Goal: Information Seeking & Learning: Find specific fact

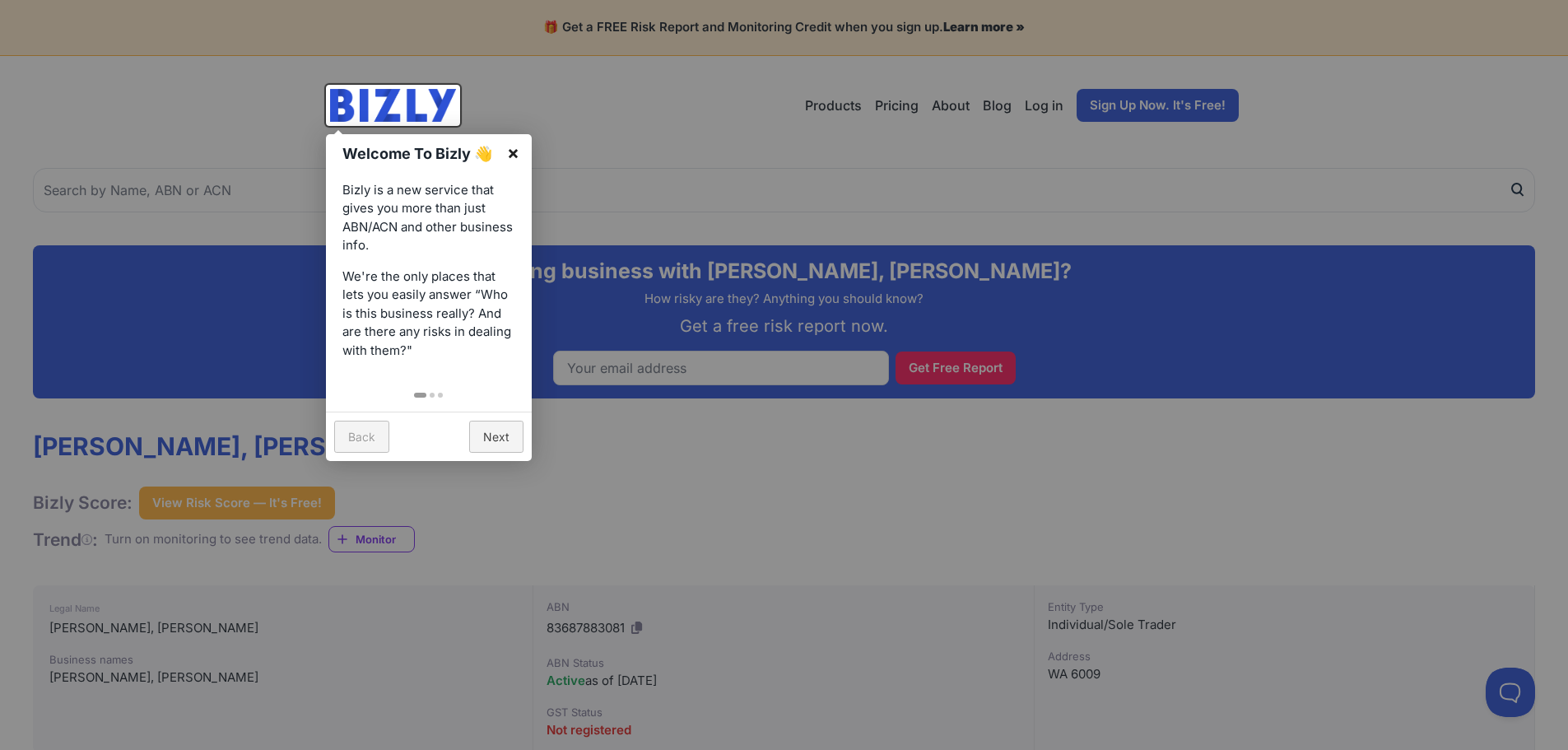
click at [517, 151] on link "×" at bounding box center [513, 153] width 37 height 38
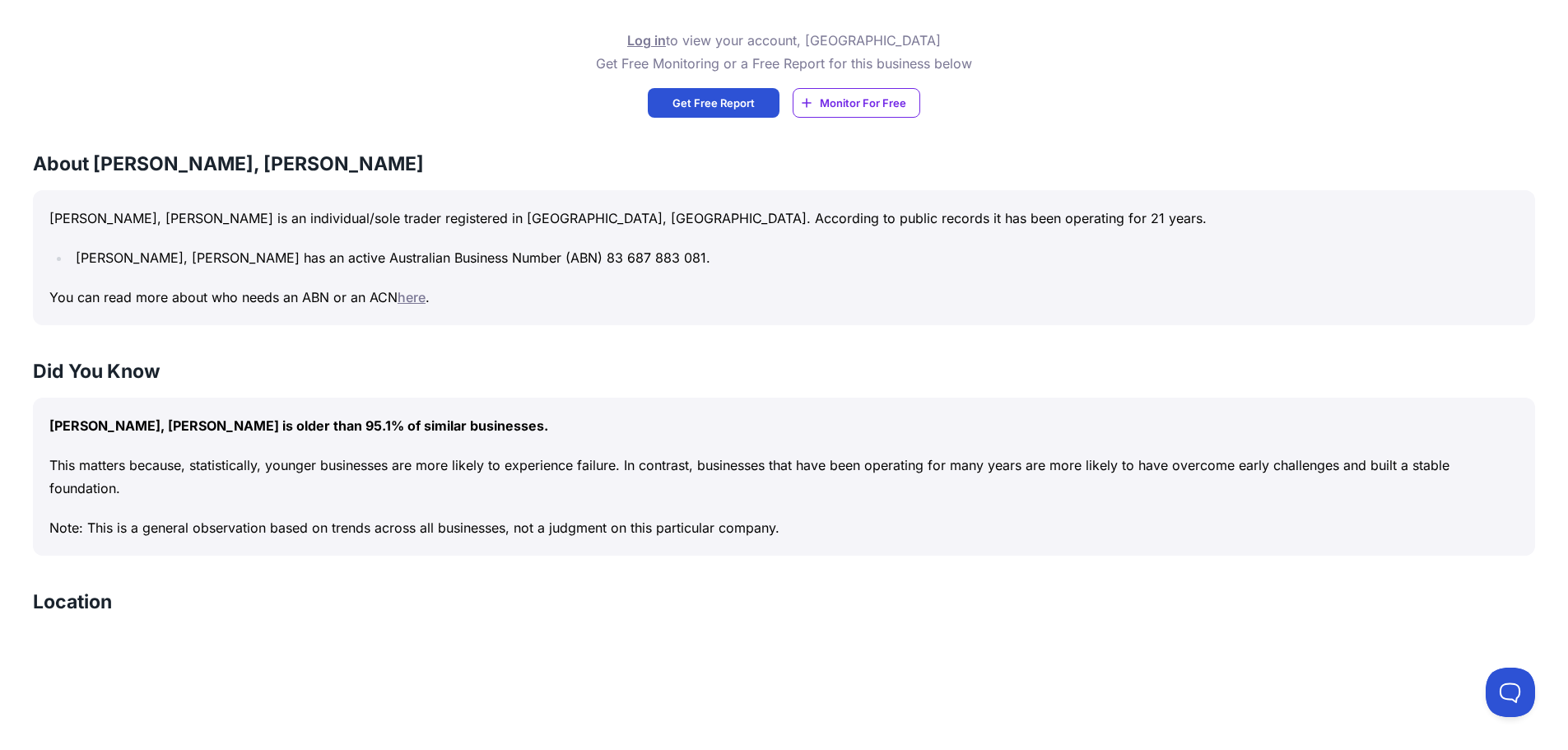
scroll to position [659, 0]
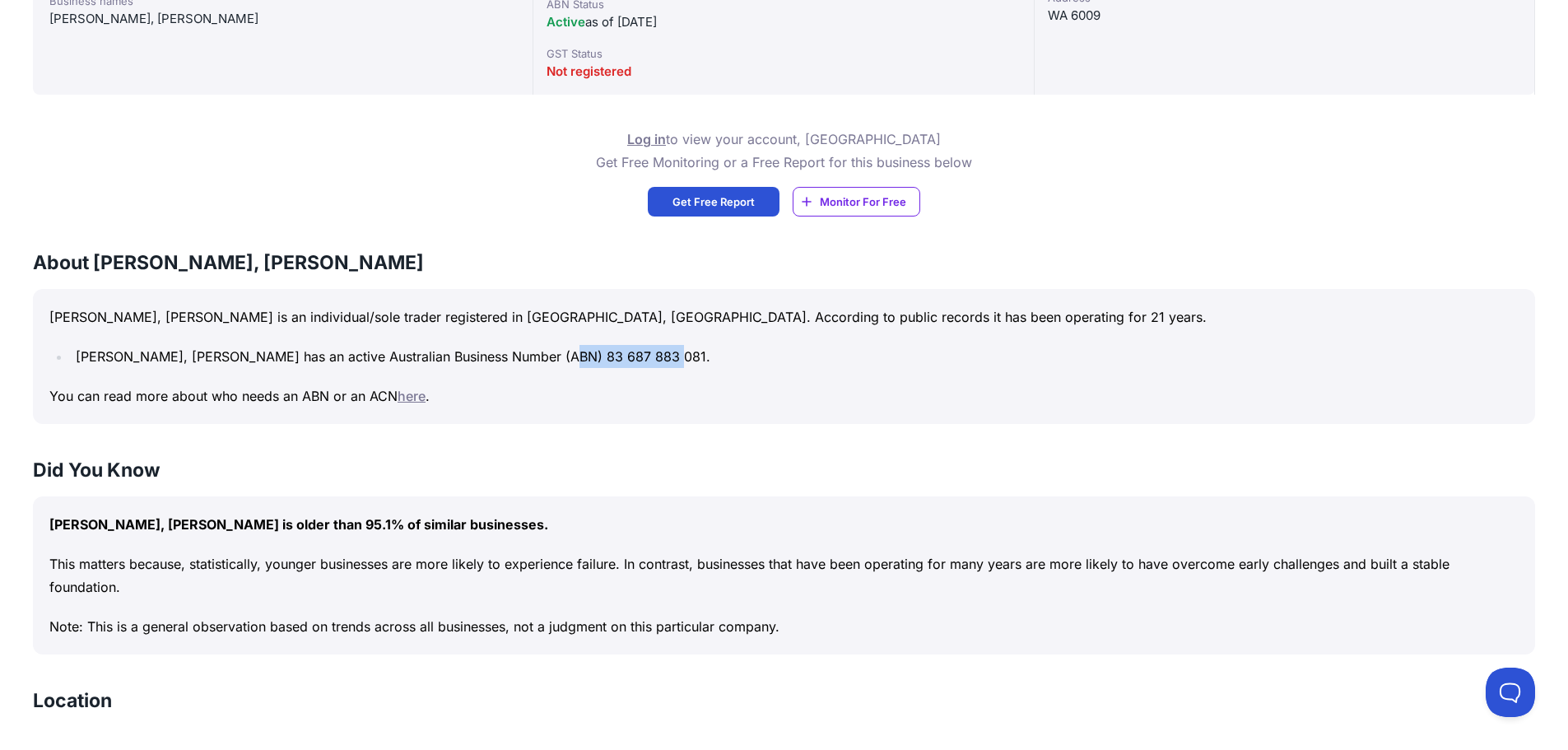
drag, startPoint x: 580, startPoint y: 354, endPoint x: 684, endPoint y: 359, distance: 104.1
click at [684, 359] on li "FRANKOWIAK, SAMALI MAHIKA has an active Australian Business Number (ABN) 83 687…" at bounding box center [794, 356] width 1448 height 23
copy li "83 687 883 081"
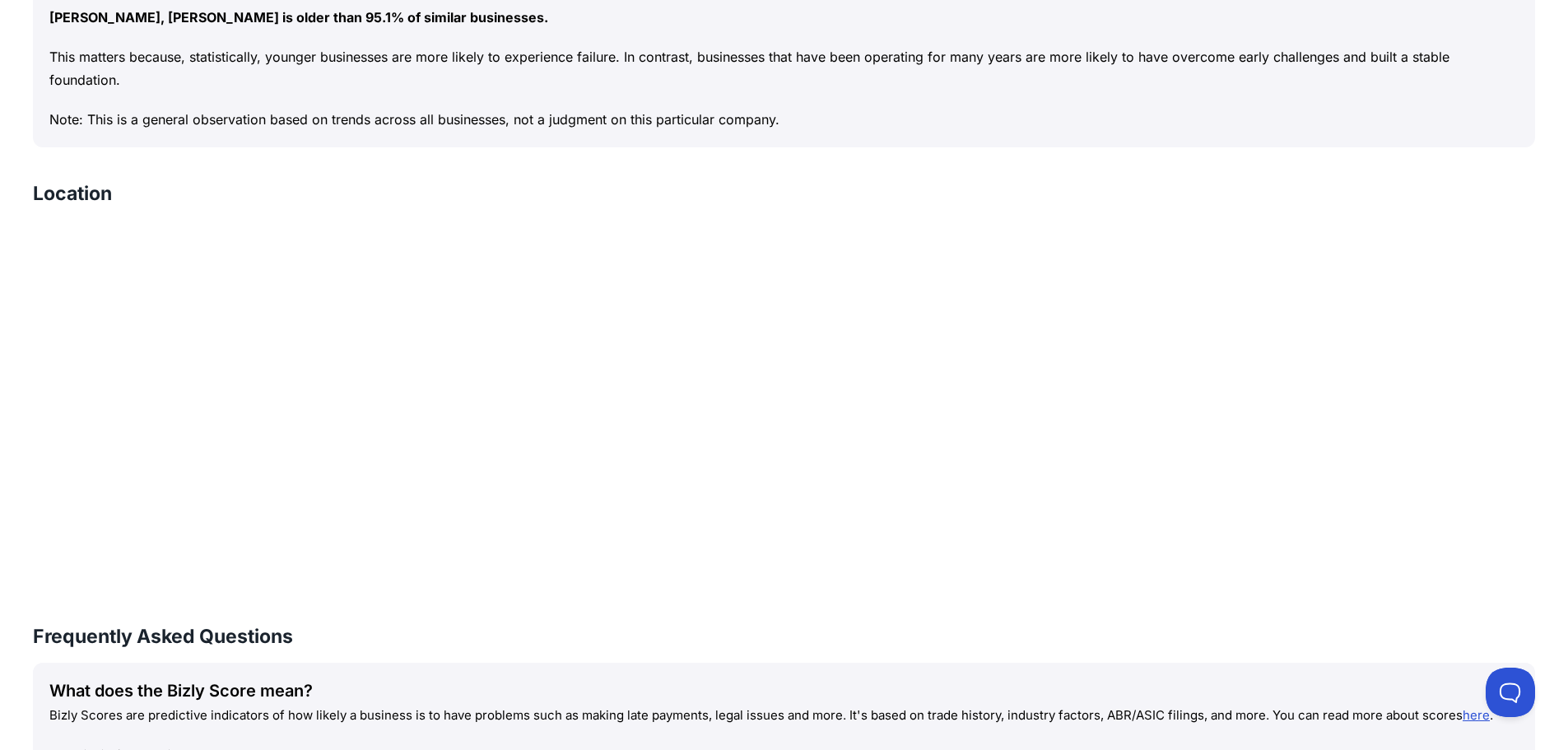
scroll to position [1071, 0]
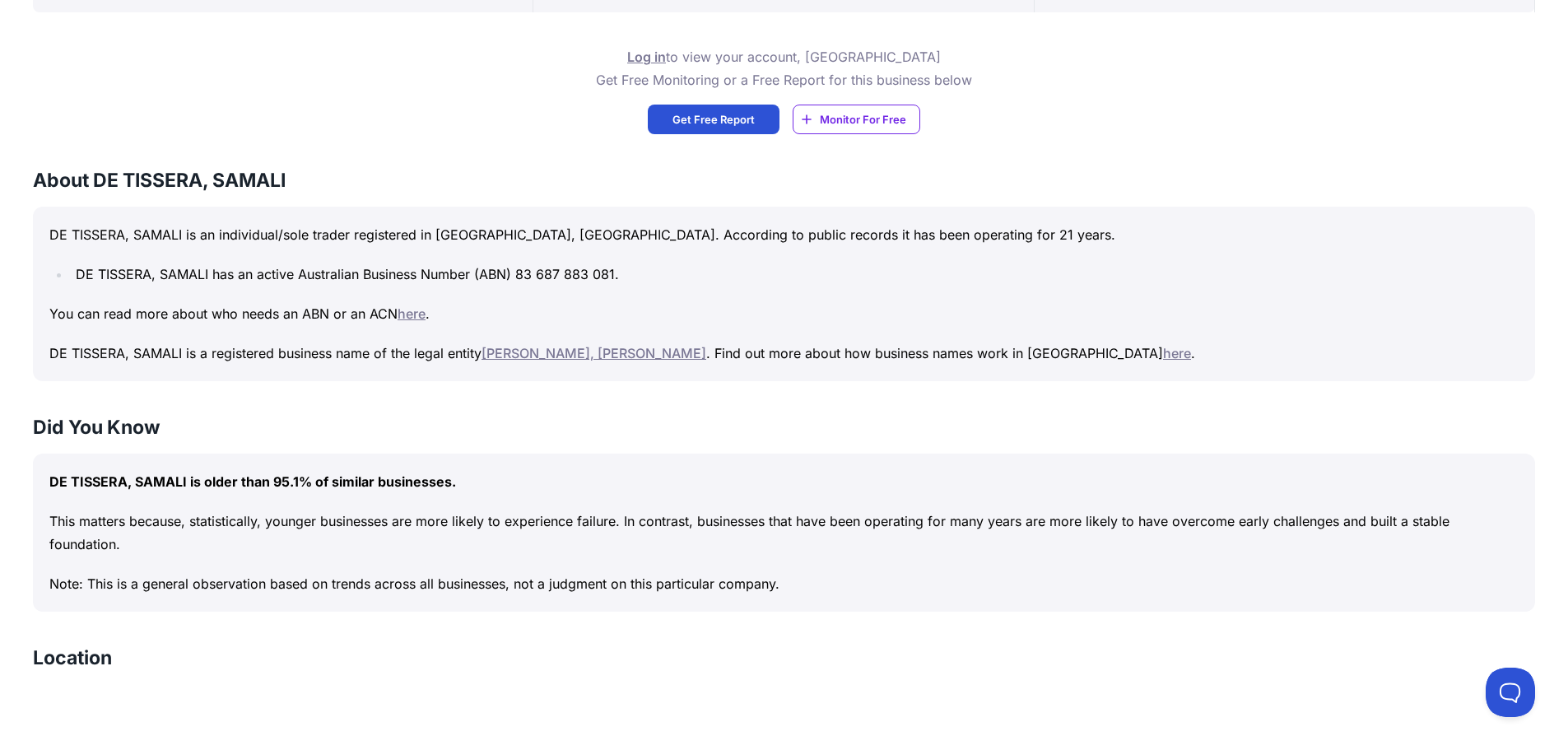
scroll to position [823, 0]
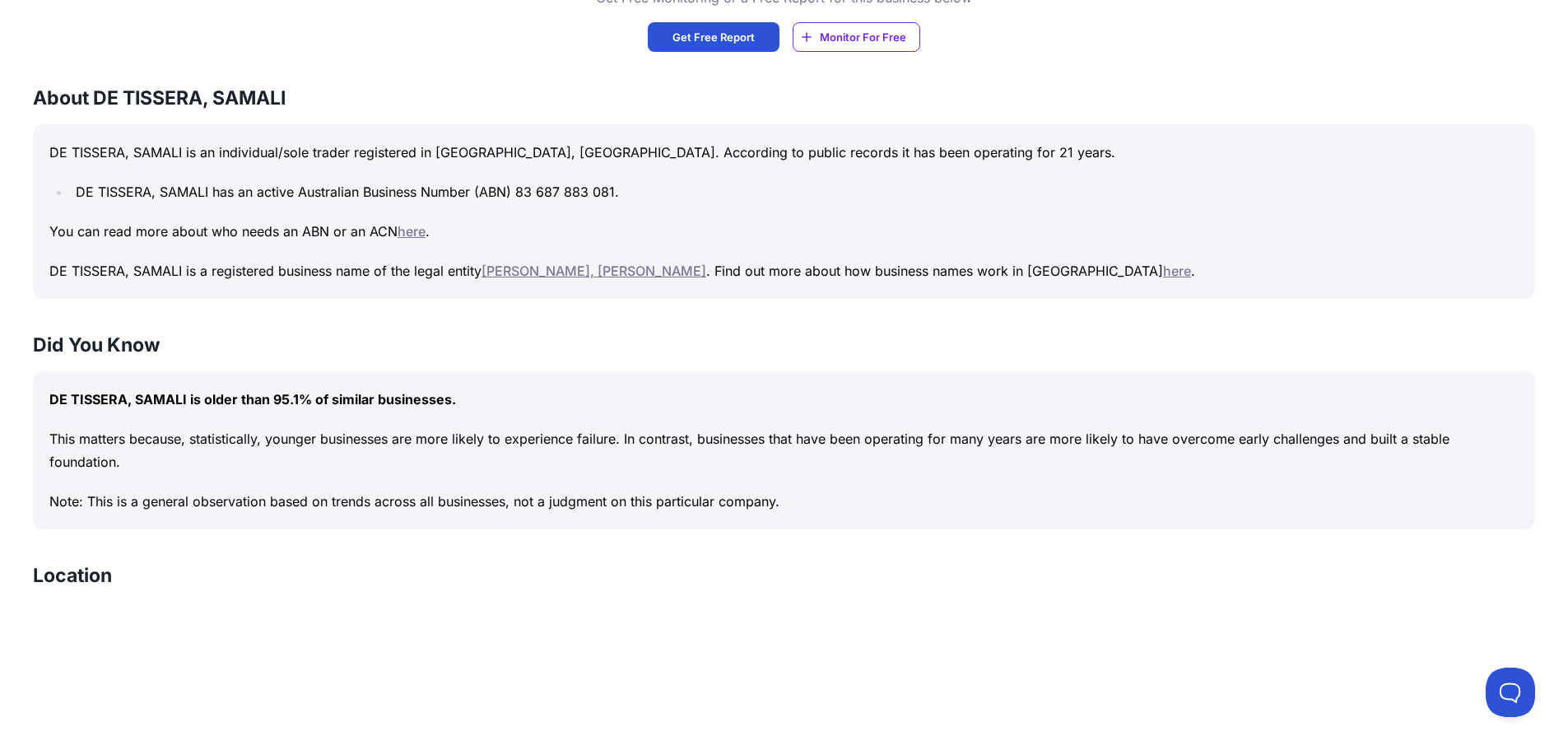
drag, startPoint x: 579, startPoint y: 423, endPoint x: 1020, endPoint y: 342, distance: 448.4
click at [1020, 342] on h3 "Did You Know" at bounding box center [784, 346] width 1502 height 27
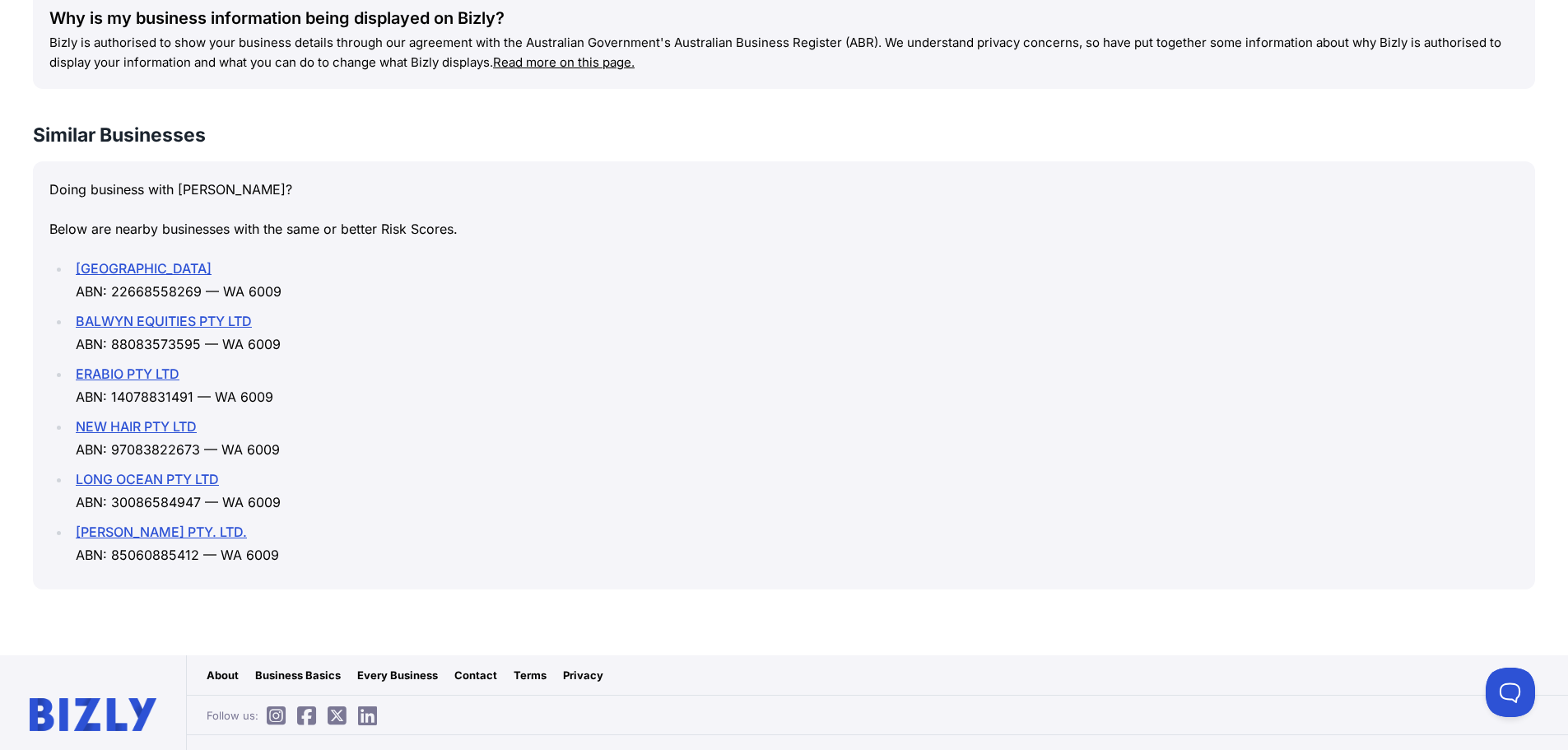
scroll to position [2100, 0]
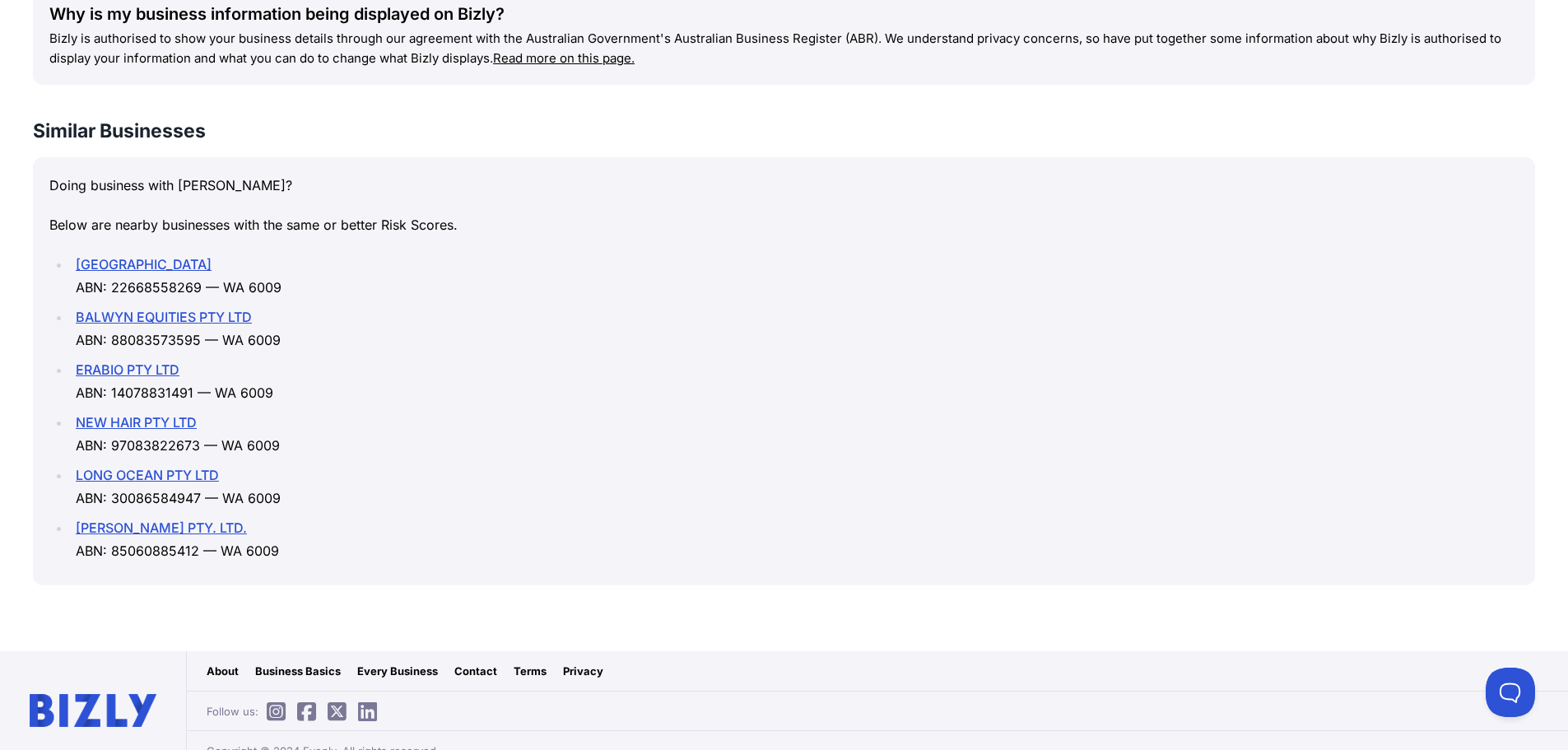
click at [145, 467] on link "LONG OCEAN PTY LTD" at bounding box center [147, 475] width 143 height 16
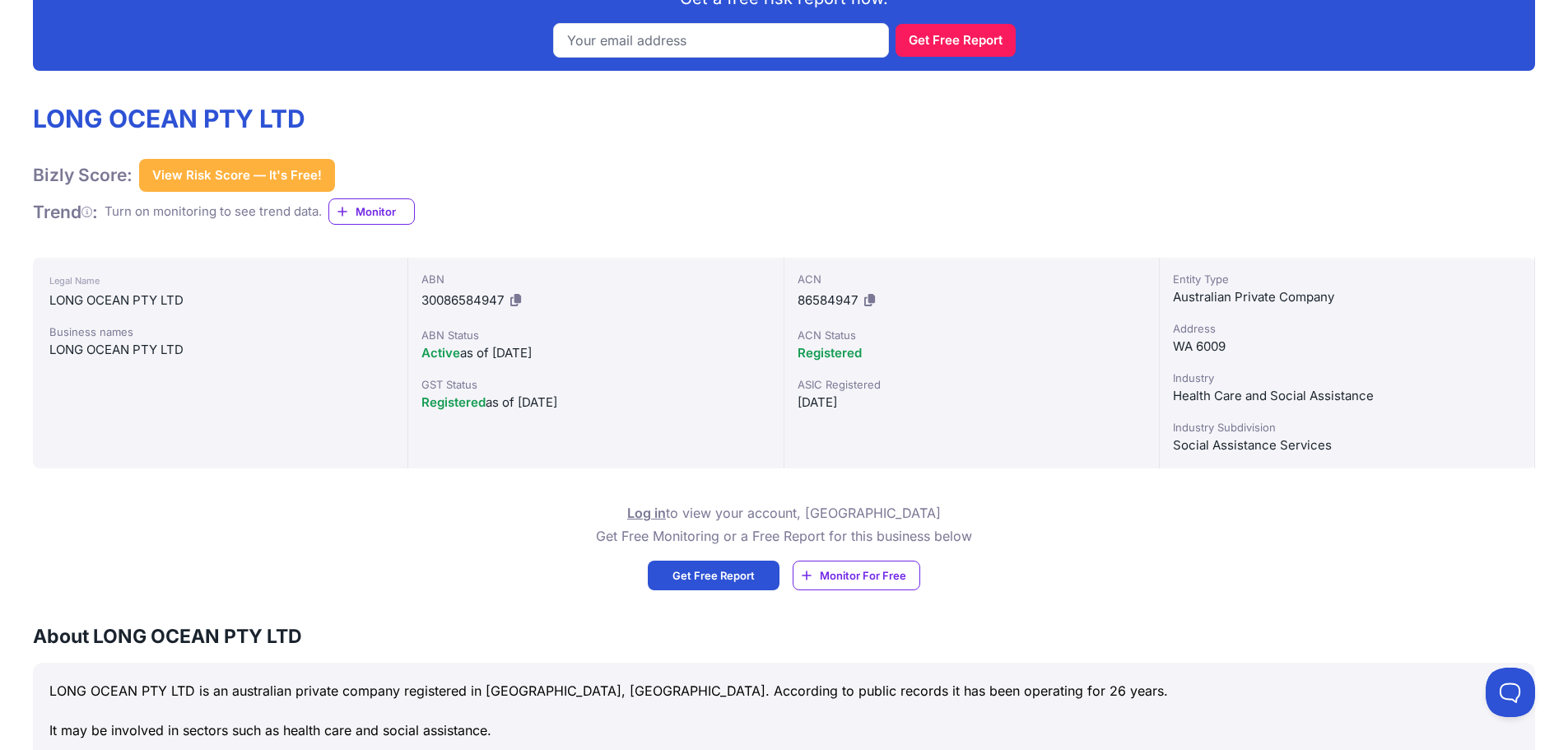
scroll to position [329, 0]
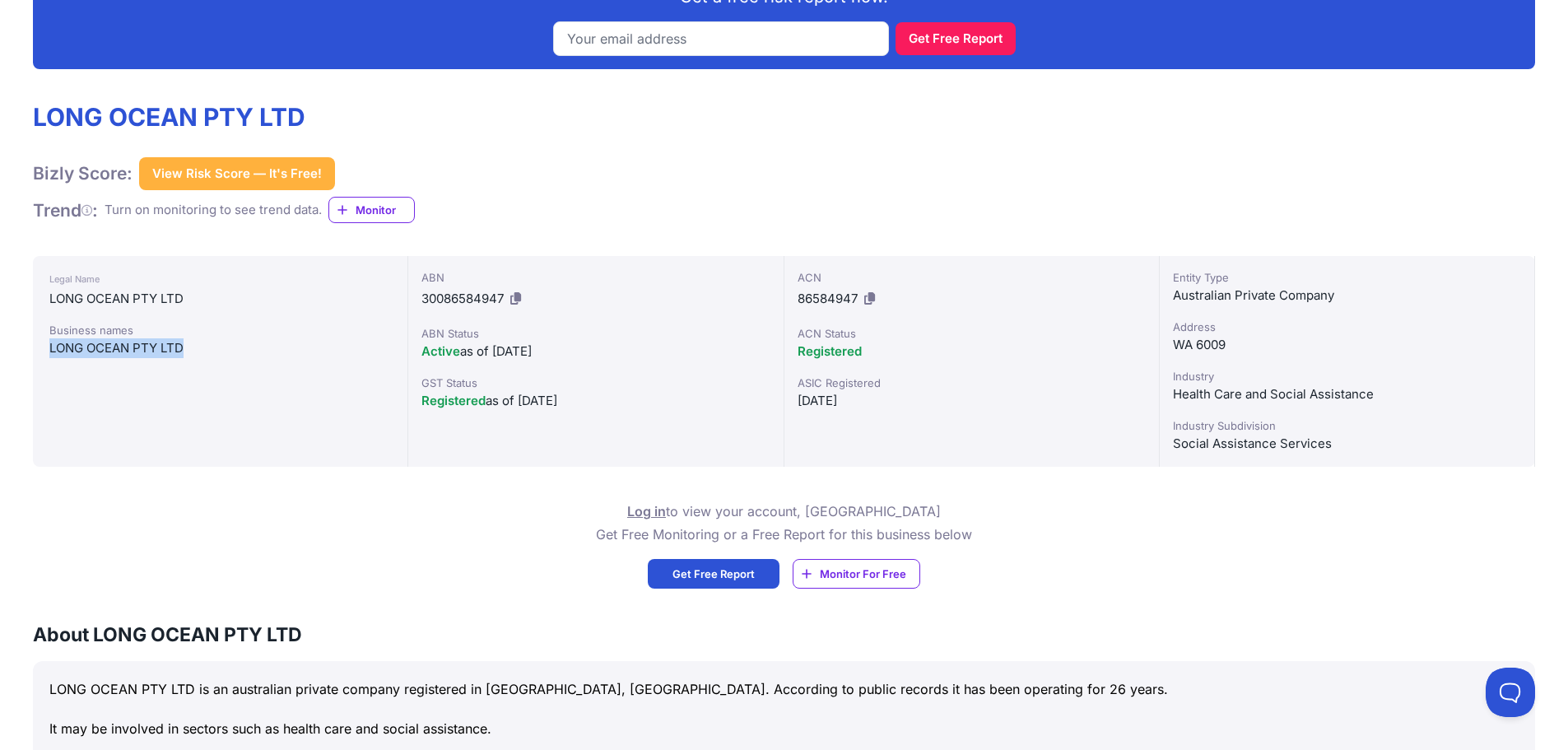
drag, startPoint x: 200, startPoint y: 343, endPoint x: 47, endPoint y: 348, distance: 153.1
click at [47, 348] on div "Legal Name LONG OCEAN PTY LTD Business names LONG OCEAN PTY LTD" at bounding box center [220, 362] width 376 height 211
copy div "LONG OCEAN PTY LTD"
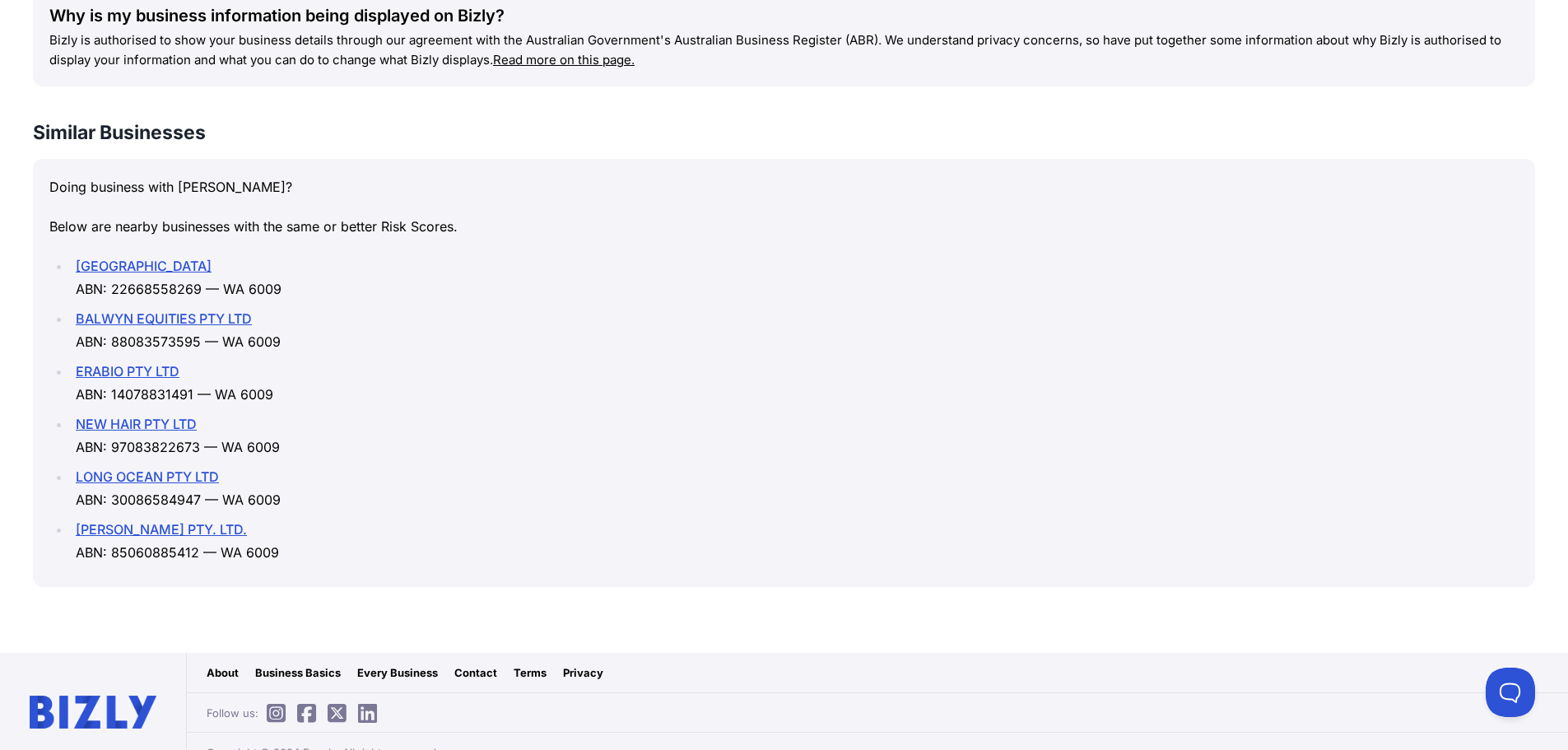
click at [143, 521] on link "[PERSON_NAME] PTY. LTD." at bounding box center [162, 529] width 171 height 16
